Goal: Find specific page/section: Find specific page/section

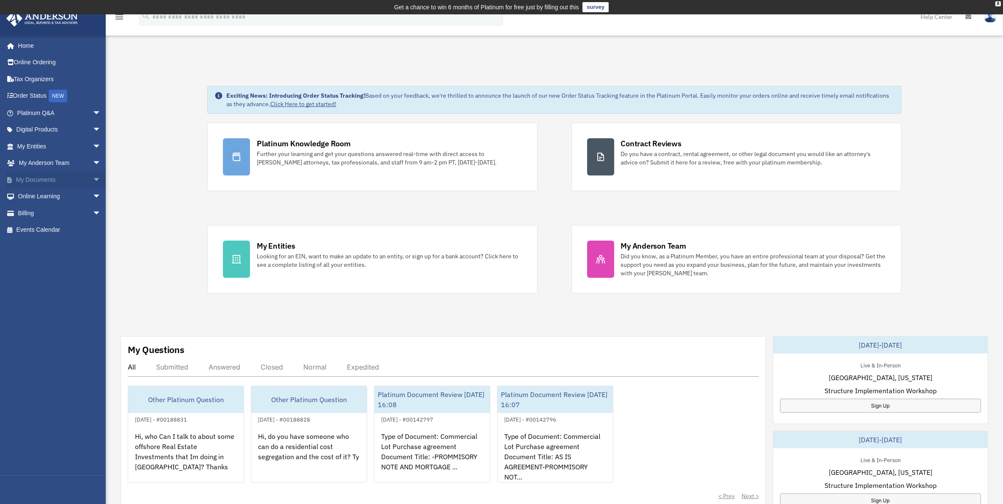
click at [33, 174] on link "My Documents arrow_drop_down" at bounding box center [60, 179] width 108 height 17
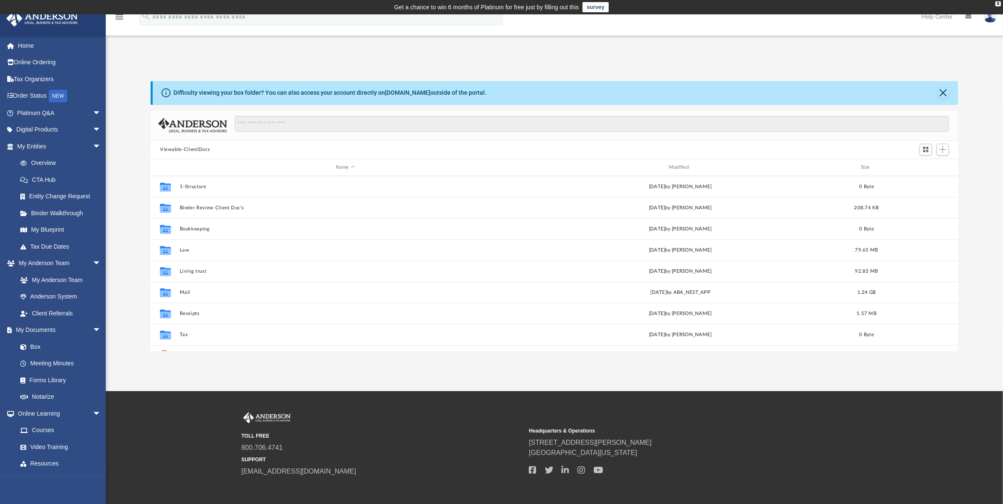
scroll to position [184, 800]
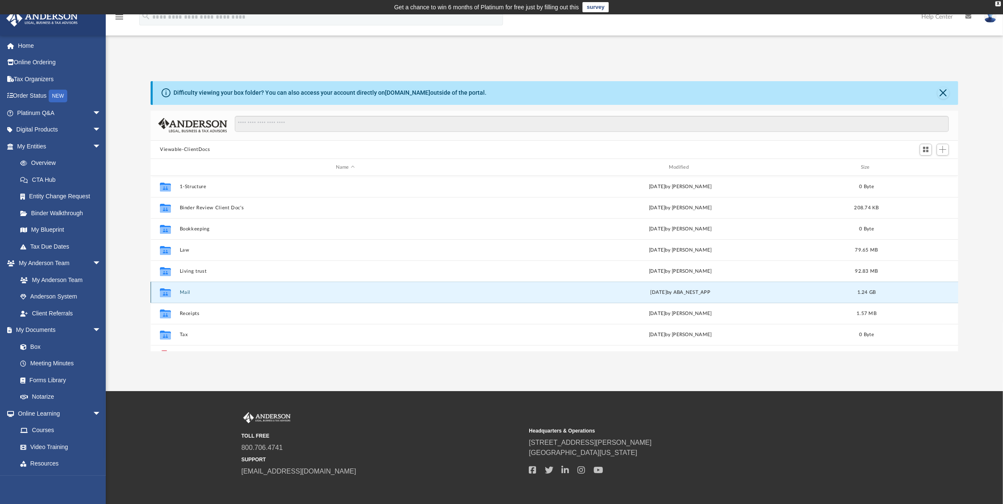
click at [184, 293] on button "Mail" at bounding box center [345, 292] width 331 height 5
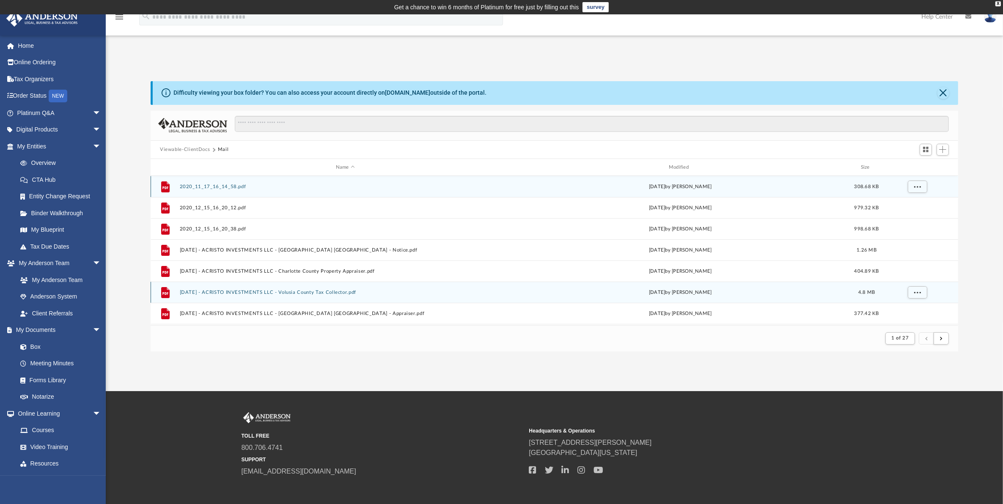
scroll to position [158, 800]
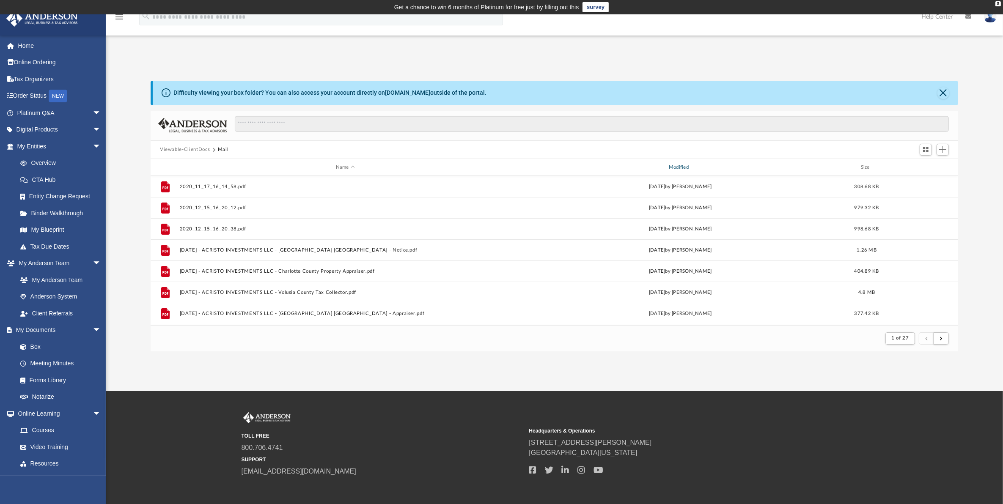
click at [673, 164] on div "Modified" at bounding box center [680, 168] width 332 height 8
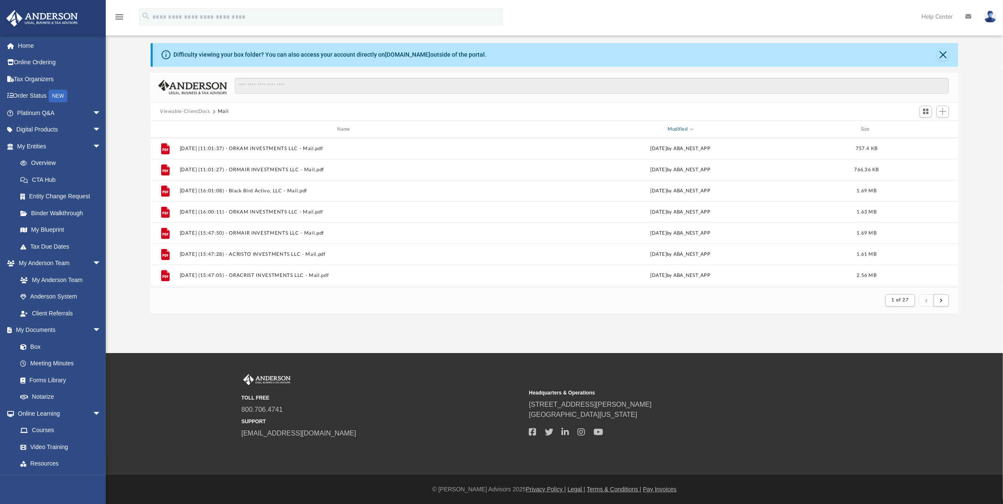
scroll to position [0, 0]
